Goal: Information Seeking & Learning: Find specific page/section

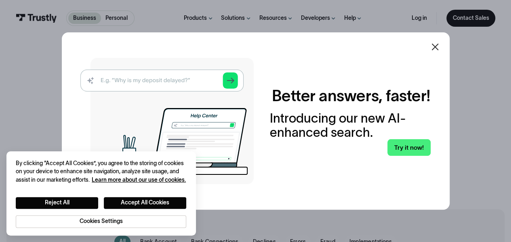
click at [438, 51] on icon at bounding box center [435, 47] width 7 height 7
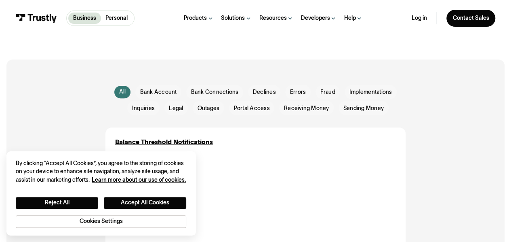
scroll to position [150, 0]
click at [63, 209] on button "Reject All" at bounding box center [57, 203] width 82 height 12
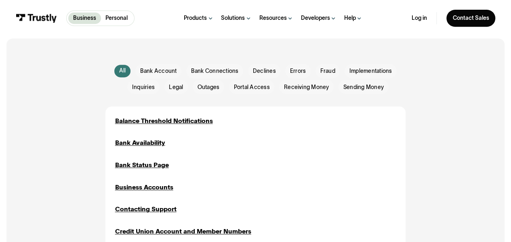
scroll to position [170, 0]
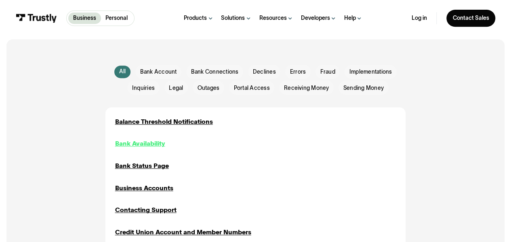
click at [165, 139] on div "Bank Availability" at bounding box center [140, 143] width 50 height 9
